Goal: Information Seeking & Learning: Learn about a topic

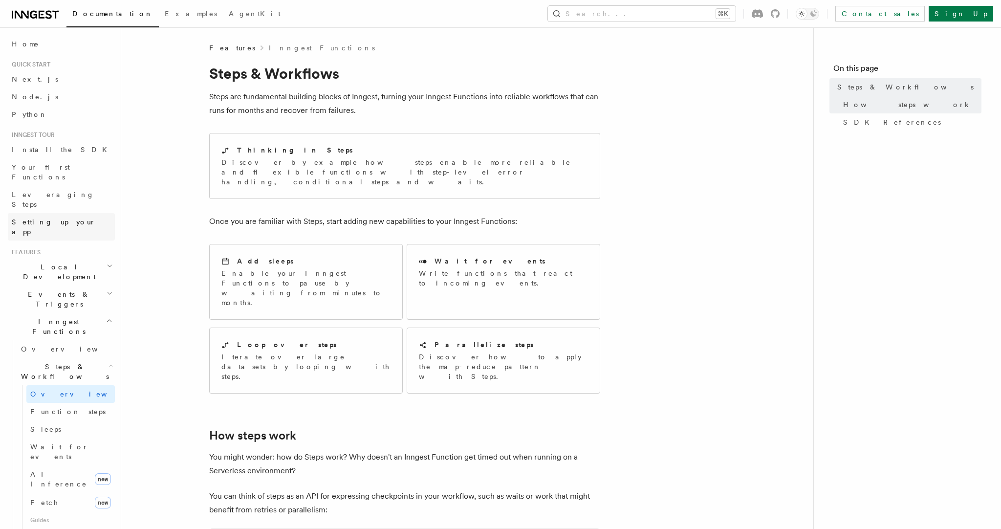
click at [64, 218] on span "Setting up your app" at bounding box center [54, 227] width 84 height 18
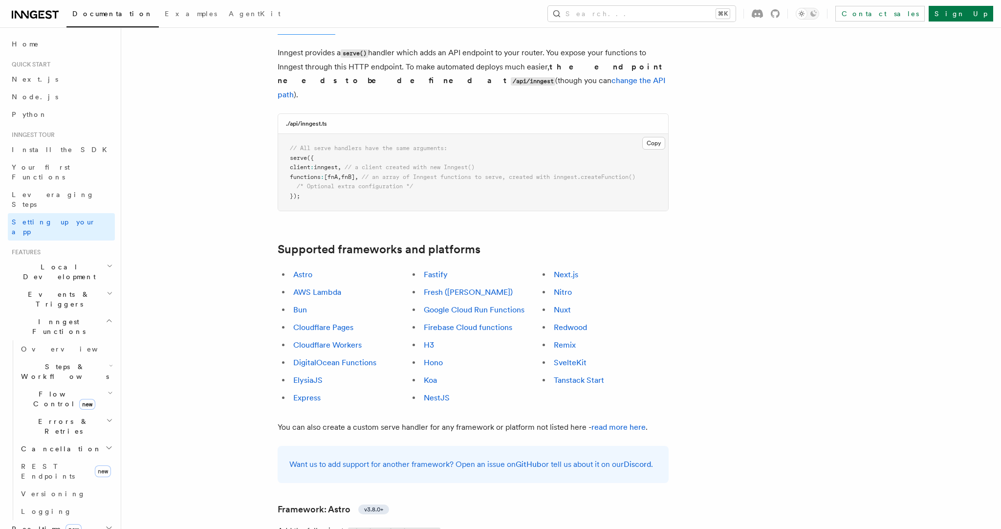
scroll to position [496, 0]
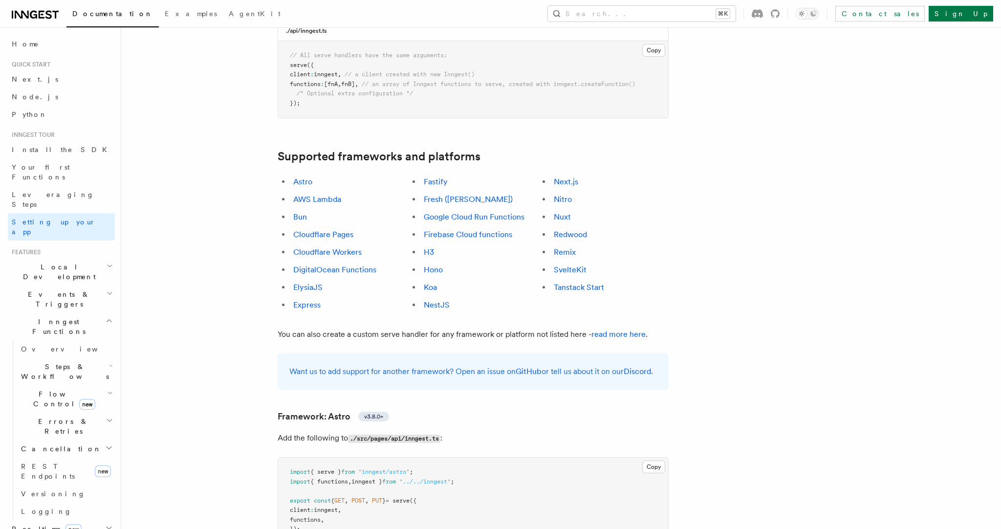
click at [113, 258] on h2 "Local Development" at bounding box center [61, 271] width 107 height 27
click at [110, 285] on h2 "Events & Triggers" at bounding box center [61, 298] width 107 height 27
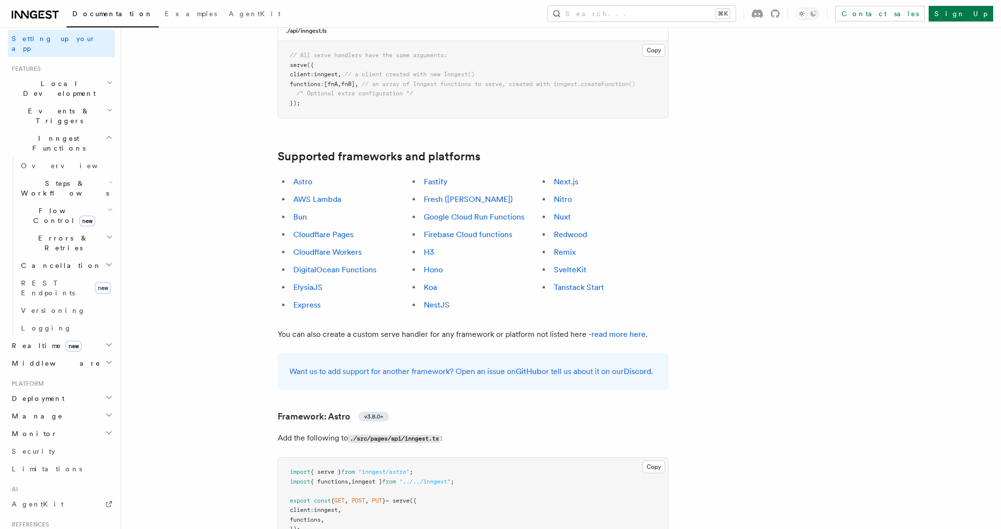
scroll to position [273, 0]
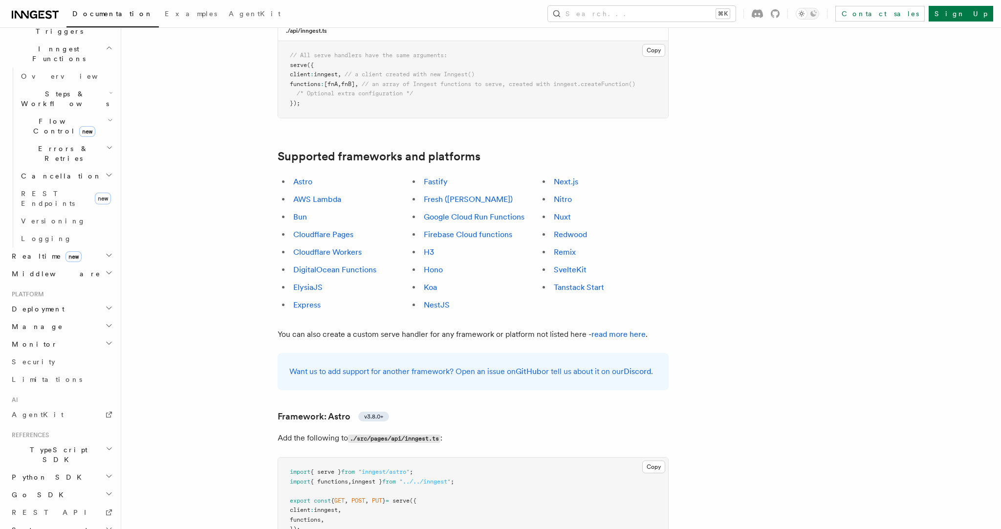
click at [109, 304] on icon "button" at bounding box center [109, 308] width 8 height 8
click at [110, 322] on icon "button" at bounding box center [109, 326] width 8 height 8
click at [108, 339] on icon "button" at bounding box center [109, 343] width 8 height 8
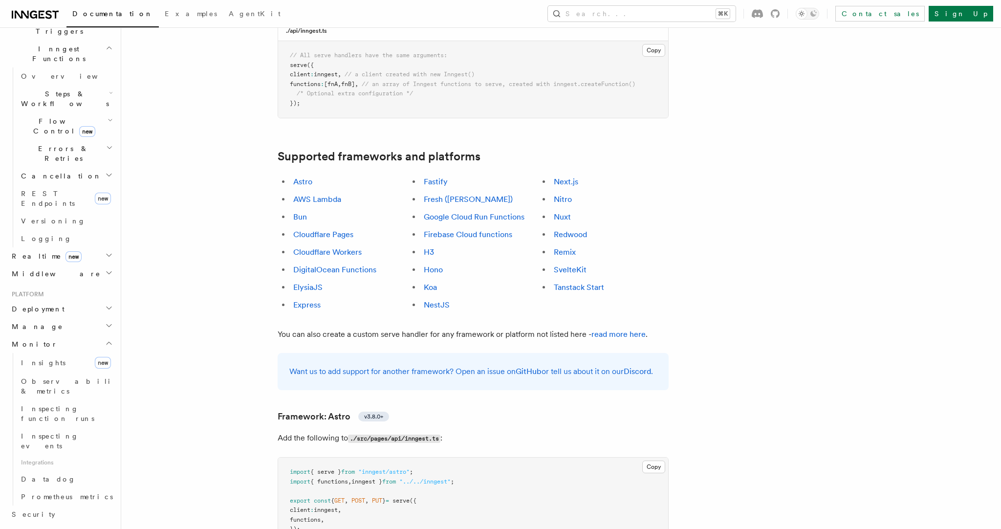
click at [108, 339] on icon "button" at bounding box center [109, 343] width 8 height 8
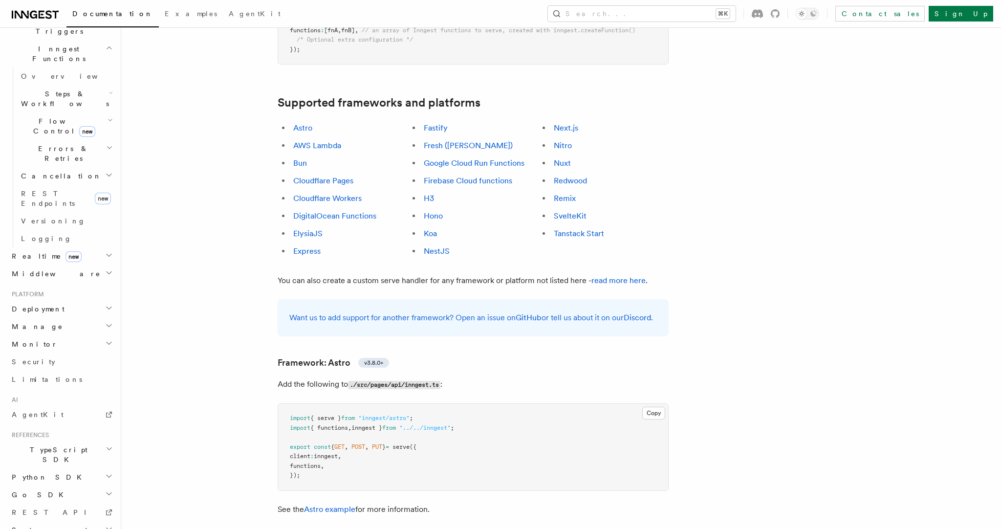
scroll to position [551, 0]
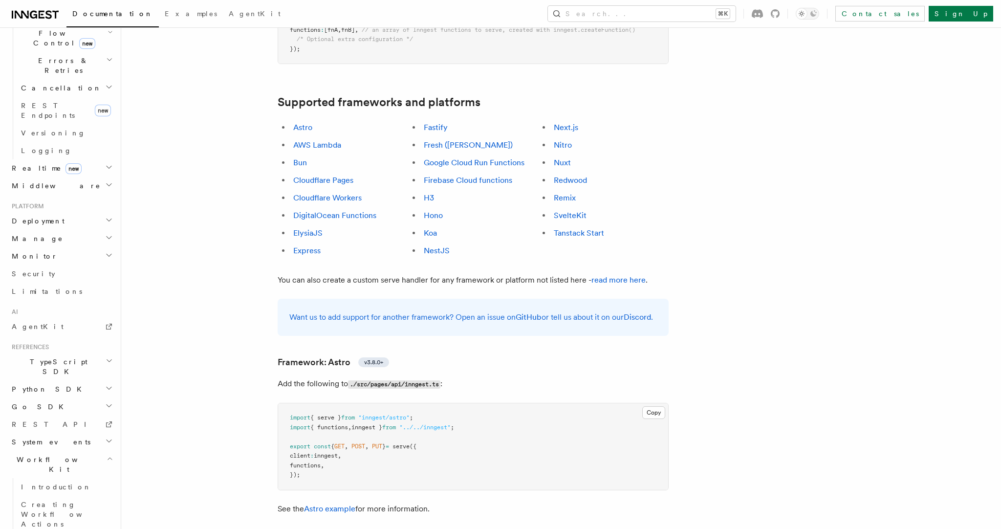
click at [106, 437] on icon "button" at bounding box center [109, 441] width 8 height 8
click at [111, 357] on icon "button" at bounding box center [109, 361] width 7 height 8
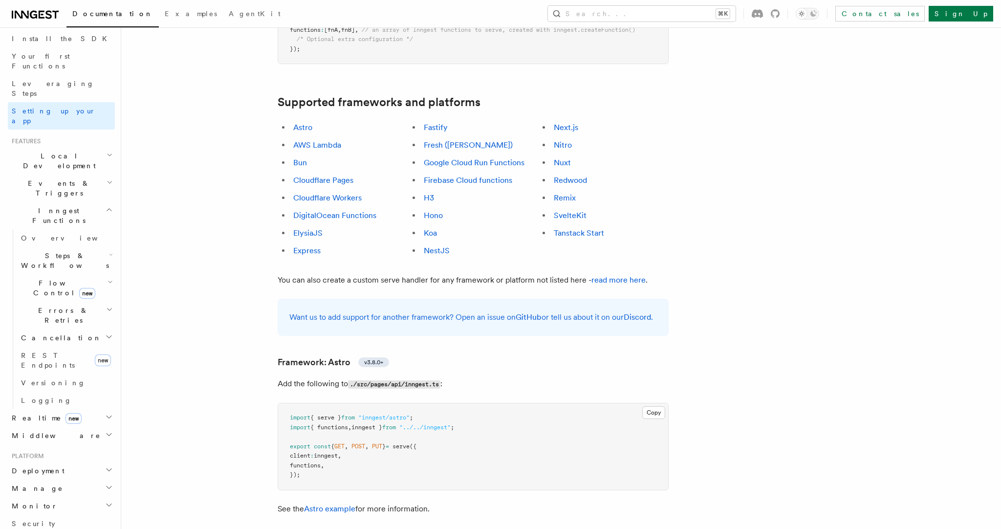
scroll to position [111, 0]
click at [67, 461] on h2 "Deployment" at bounding box center [61, 470] width 107 height 18
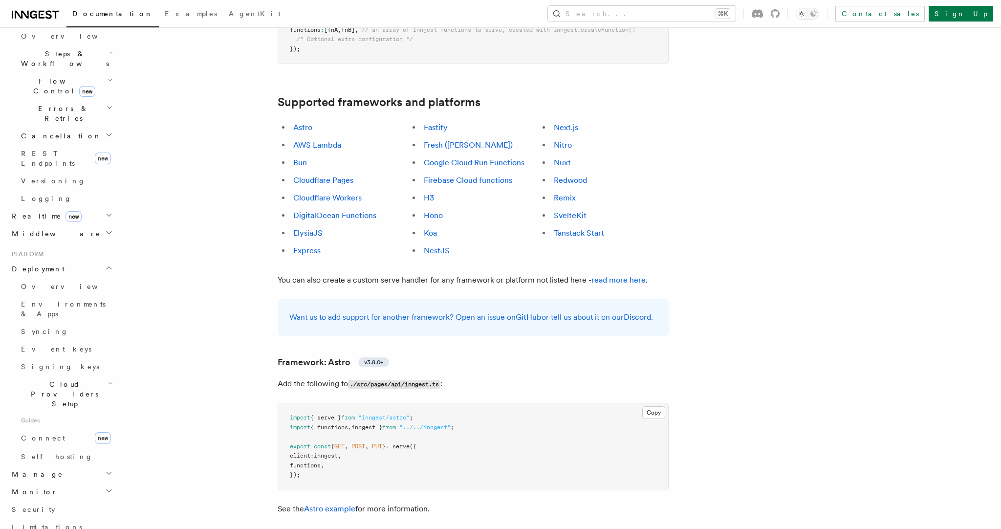
scroll to position [0, 0]
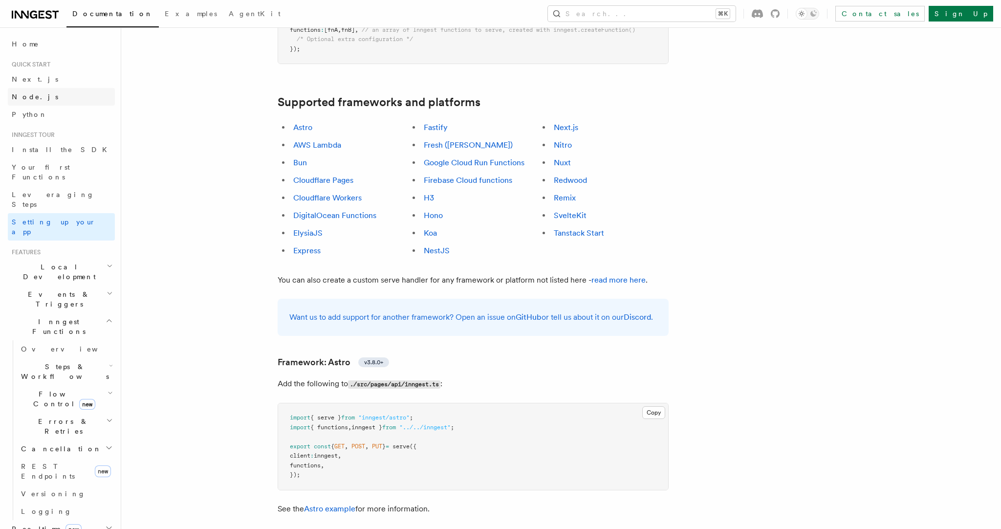
click at [65, 94] on link "Node.js" at bounding box center [61, 97] width 107 height 18
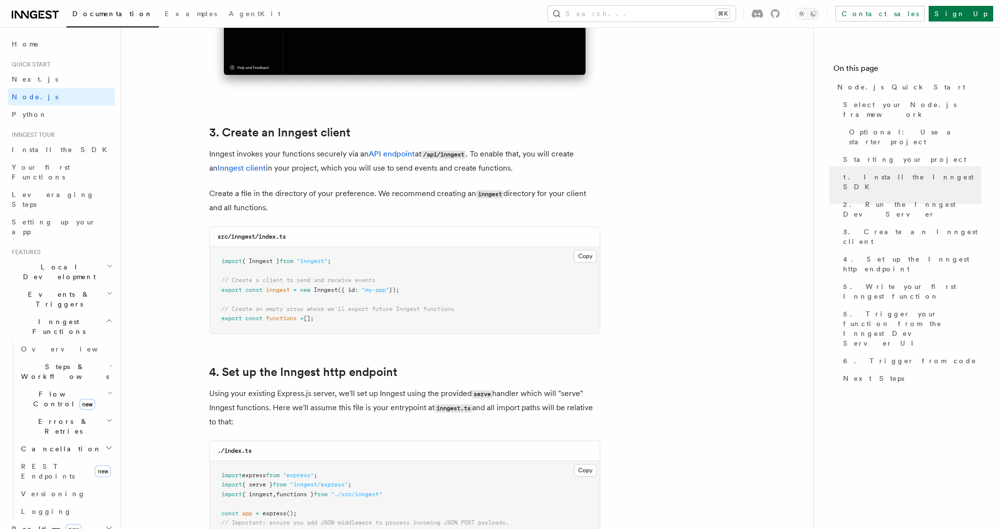
scroll to position [1390, 0]
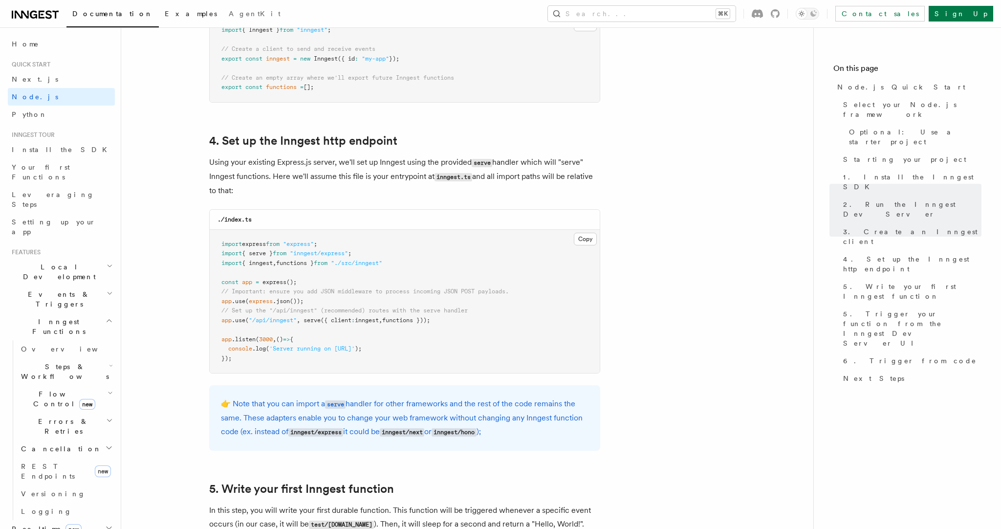
click at [165, 12] on span "Examples" at bounding box center [191, 14] width 52 height 8
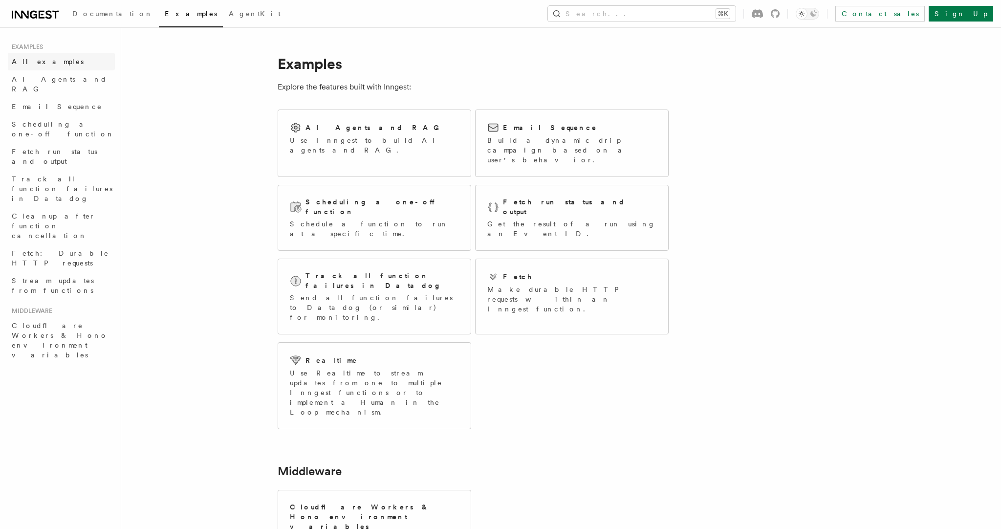
click at [58, 62] on link "All examples" at bounding box center [61, 62] width 107 height 18
click at [229, 15] on span "AgentKit" at bounding box center [255, 14] width 52 height 8
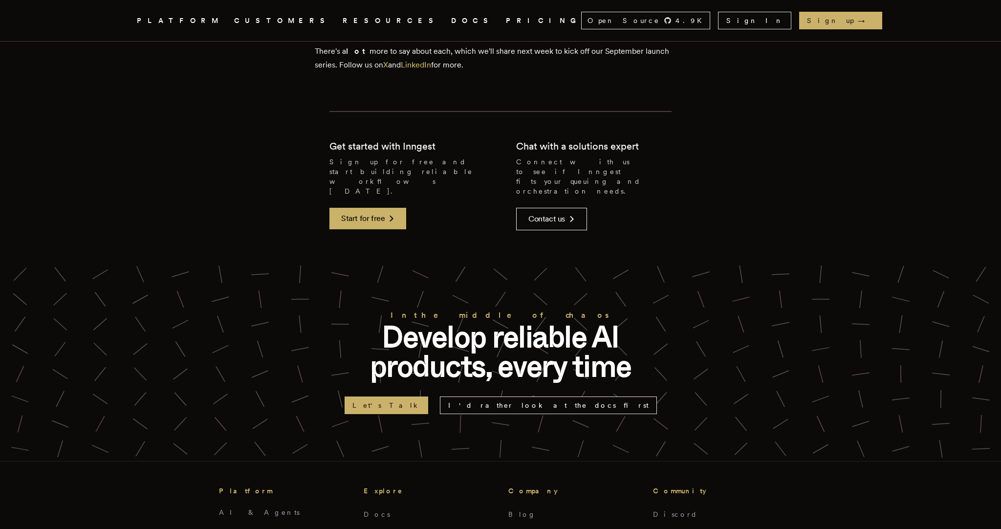
scroll to position [2279, 0]
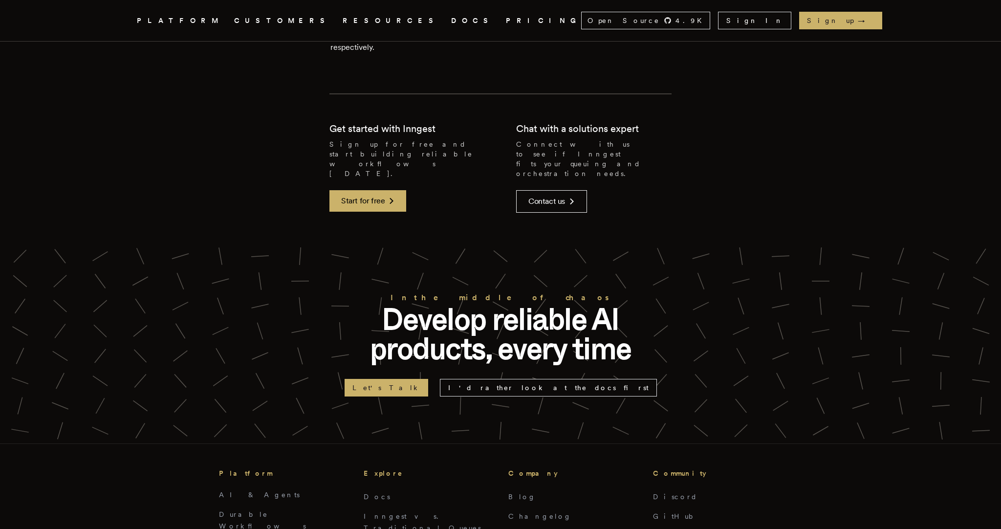
scroll to position [2791, 0]
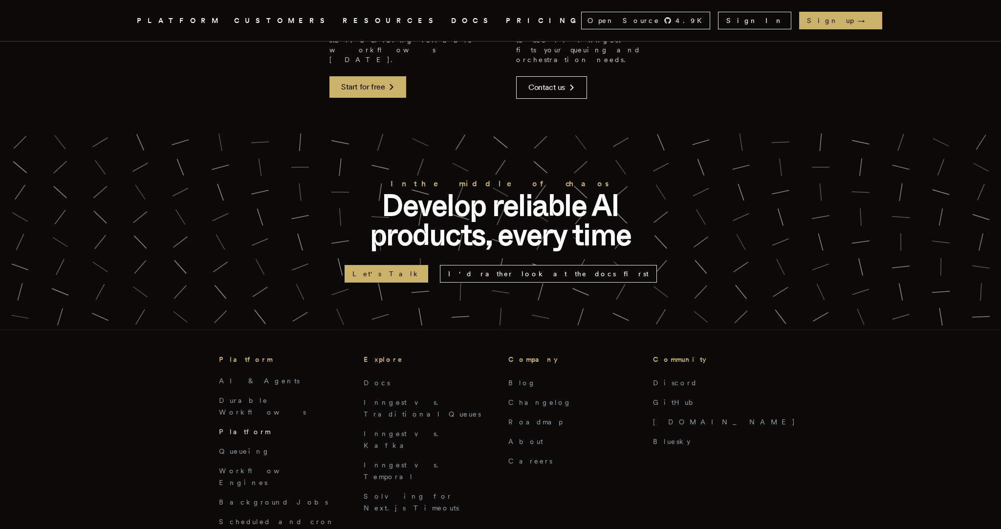
click at [235, 428] on link "Platform" at bounding box center [244, 432] width 51 height 8
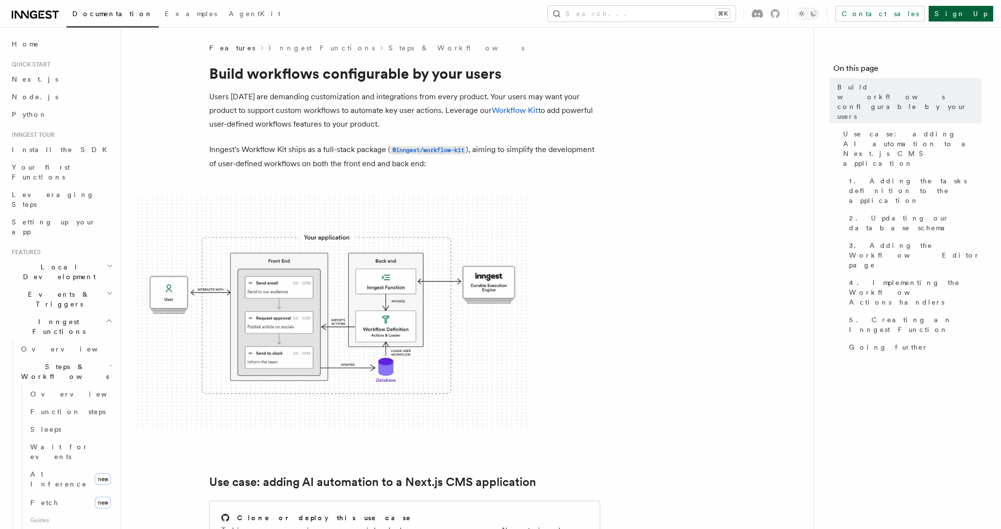
click at [975, 14] on link "Sign Up" at bounding box center [960, 14] width 64 height 16
